Goal: Task Accomplishment & Management: Manage account settings

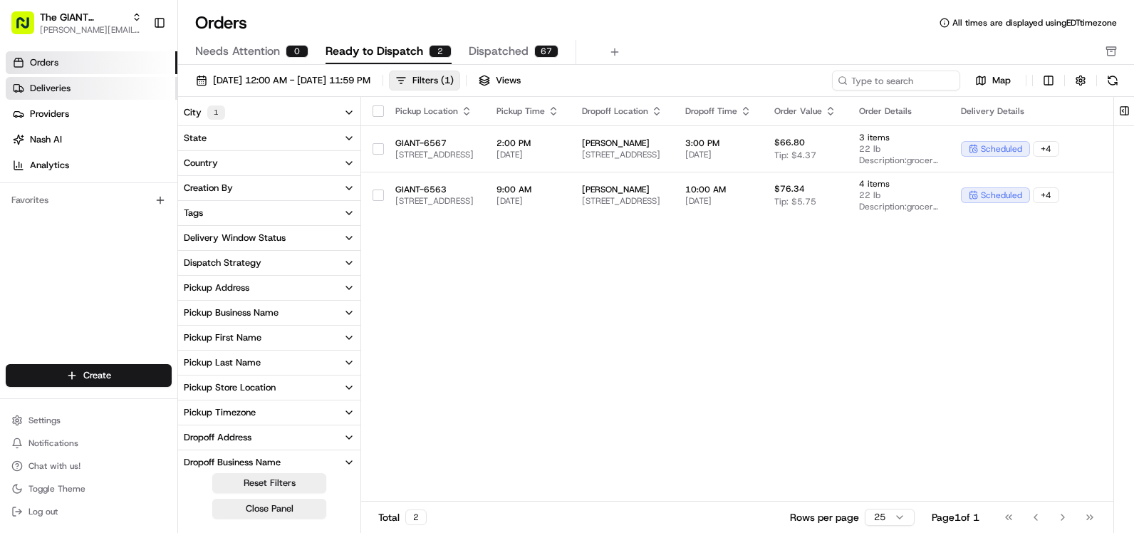
click at [93, 88] on link "Deliveries" at bounding box center [92, 88] width 172 height 23
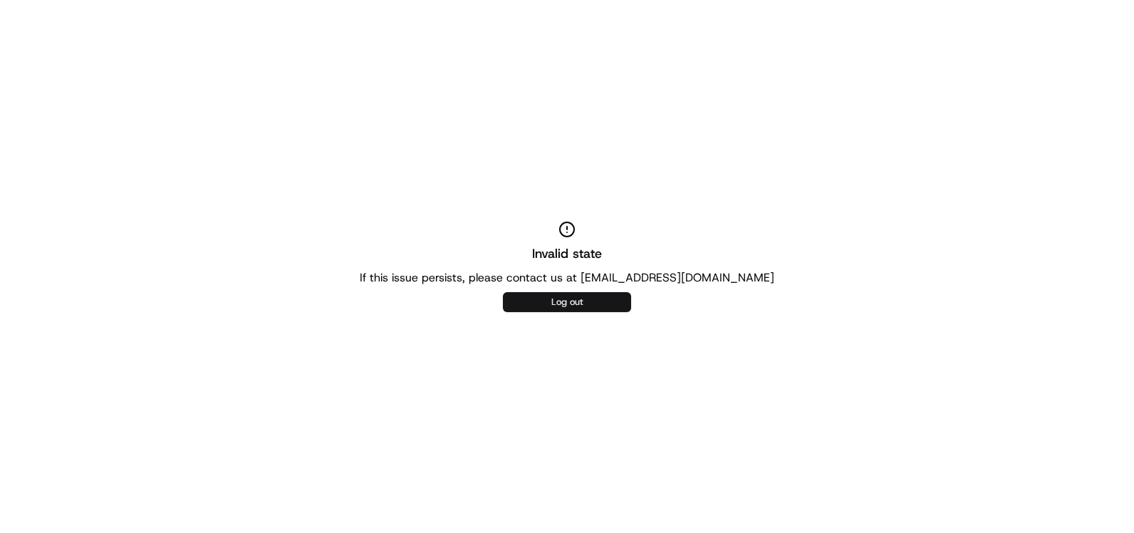
click at [574, 305] on button "Log out" at bounding box center [567, 302] width 128 height 20
